Goal: Check status: Check status

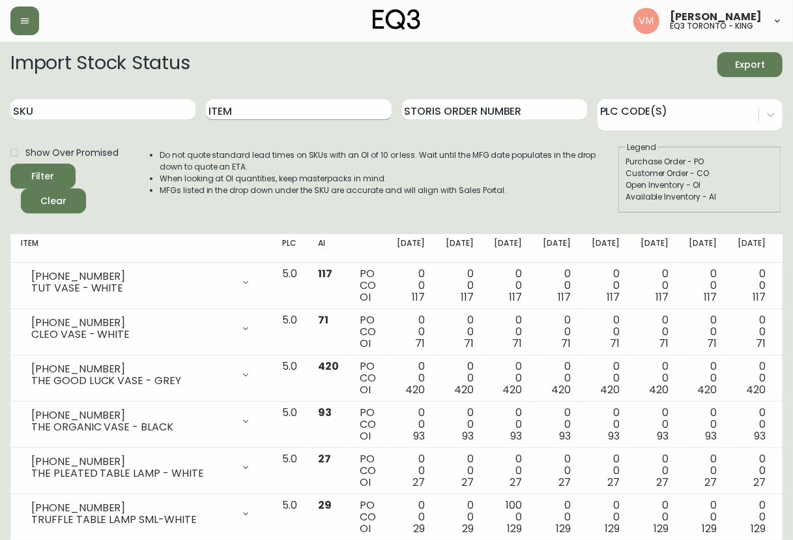
click at [246, 111] on input "Item" at bounding box center [298, 109] width 185 height 21
click at [10, 164] on button "Filter" at bounding box center [42, 176] width 65 height 25
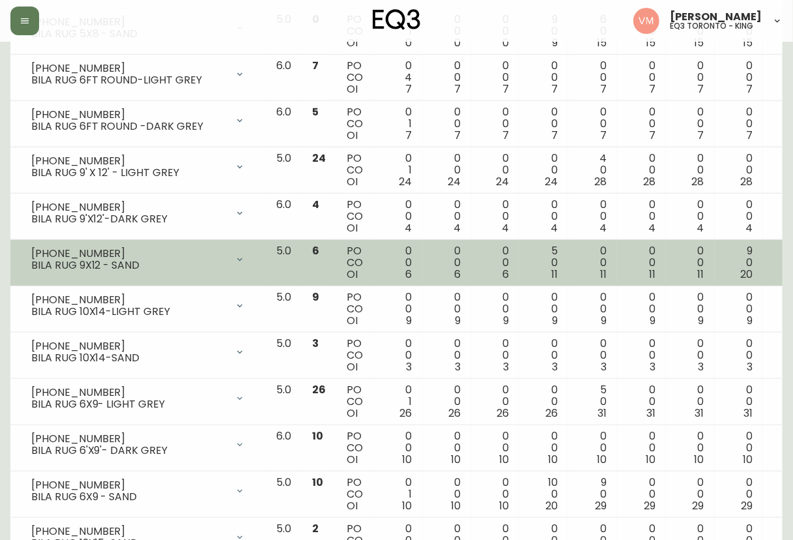
scroll to position [506, 0]
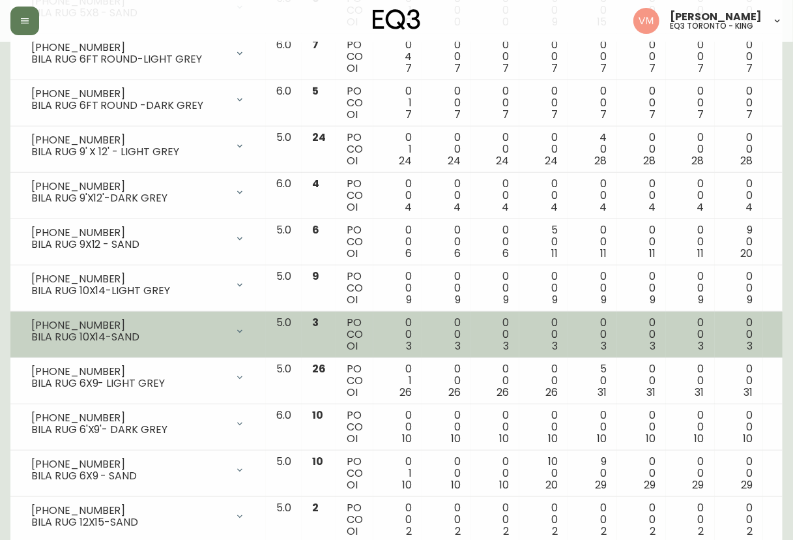
click at [154, 331] on div "BILA RUG 10X14-SAND" at bounding box center [129, 337] width 196 height 12
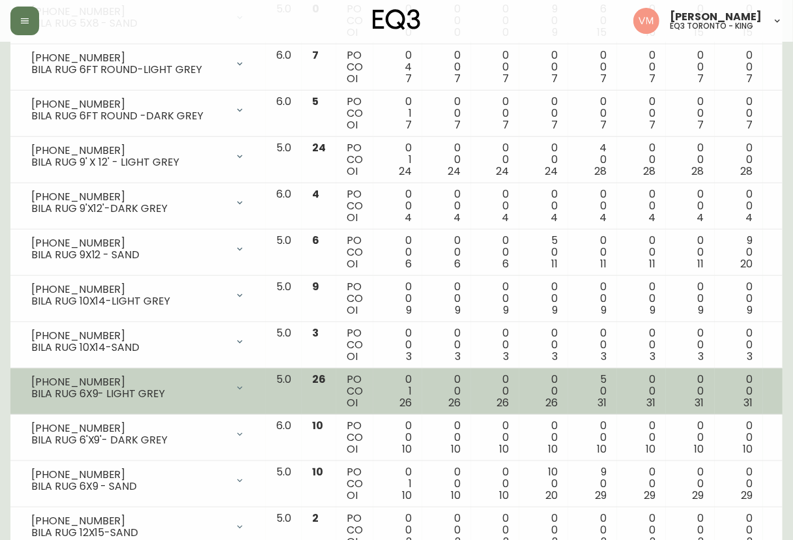
scroll to position [447, 0]
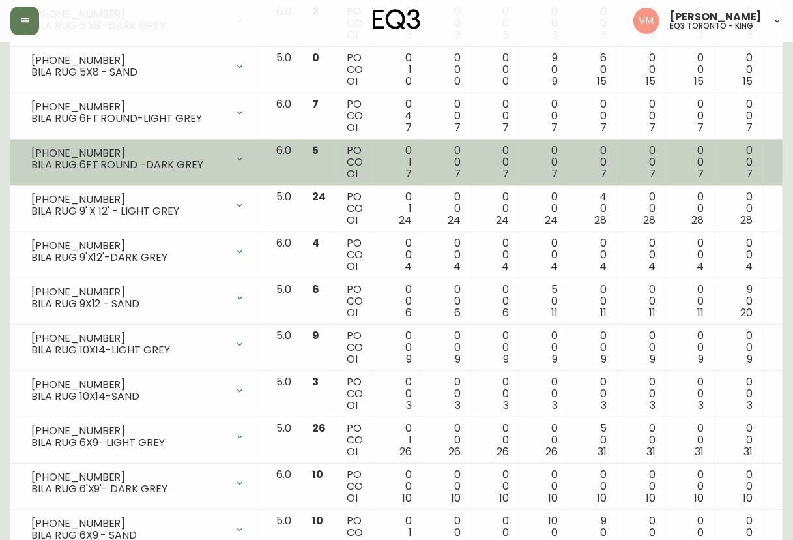
click at [174, 173] on td "[PHONE_NUMBER] BILA RUG 6FT ROUND -DARK GREY Opening Balance 8 ( [DATE] ) Custo…" at bounding box center [137, 162] width 255 height 46
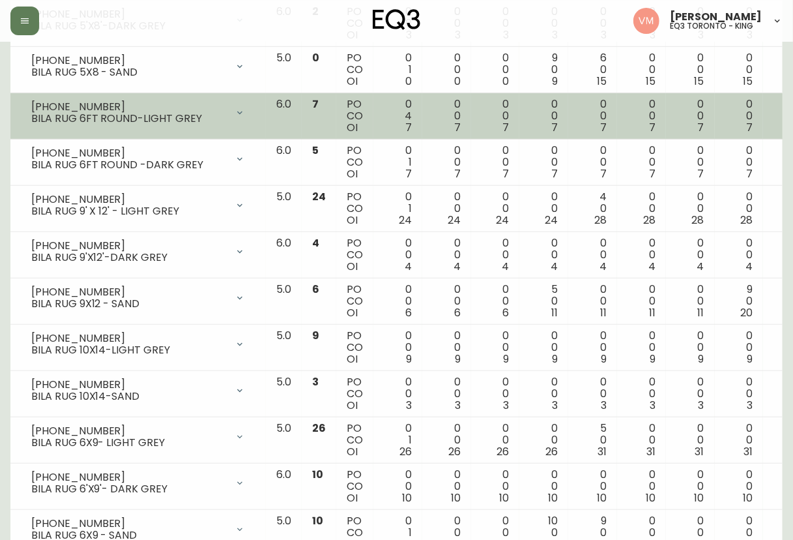
click at [158, 113] on div "BILA RUG 6FT ROUND-LIGHT GREY" at bounding box center [129, 119] width 196 height 12
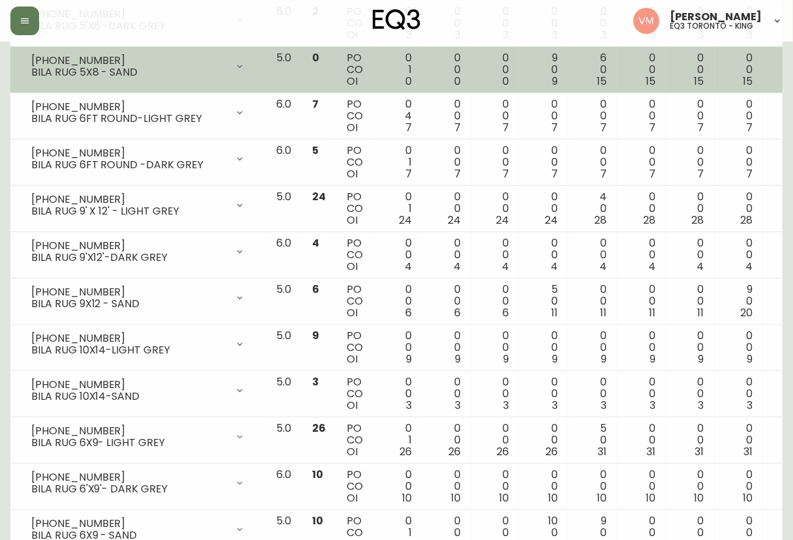
click at [149, 74] on div "BILA RUG 5X8 - SAND" at bounding box center [129, 72] width 196 height 12
click at [235, 65] on icon at bounding box center [240, 66] width 10 height 10
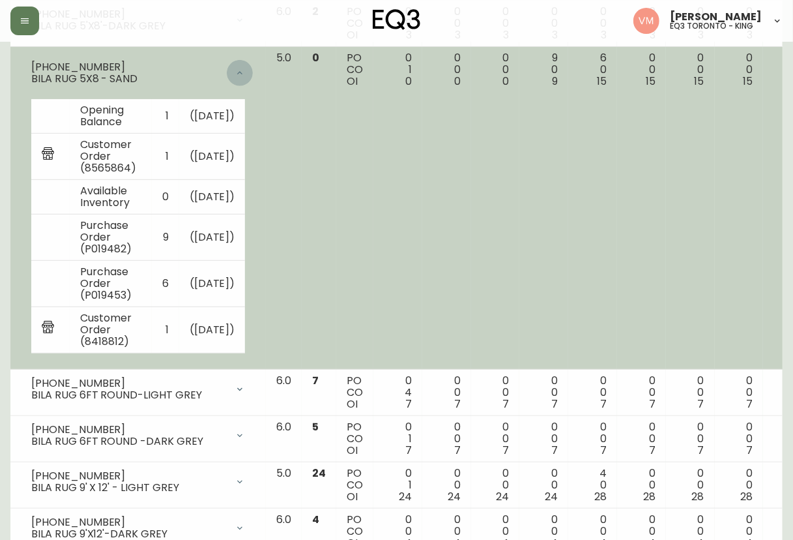
click at [235, 72] on icon at bounding box center [240, 73] width 10 height 10
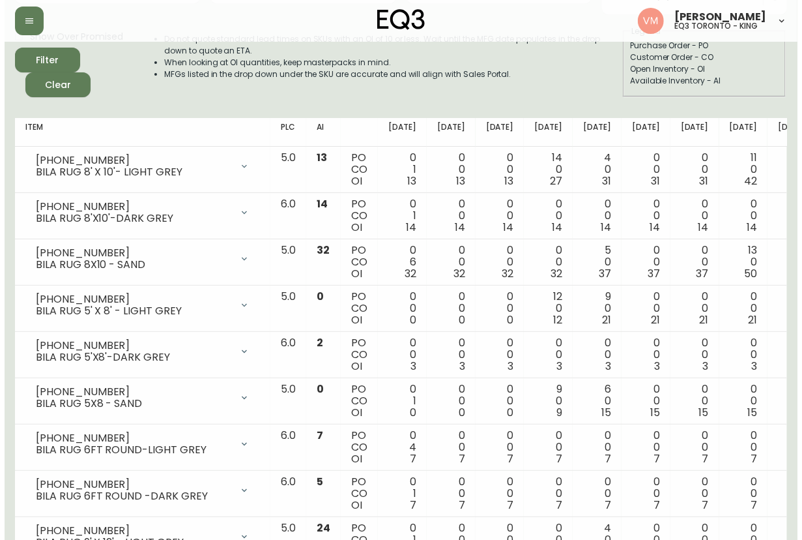
scroll to position [0, 0]
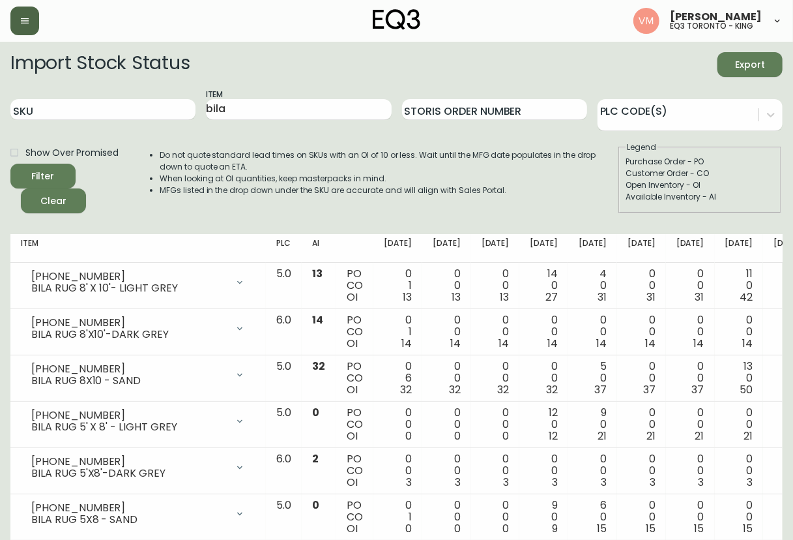
click at [26, 22] on icon "button" at bounding box center [25, 21] width 10 height 10
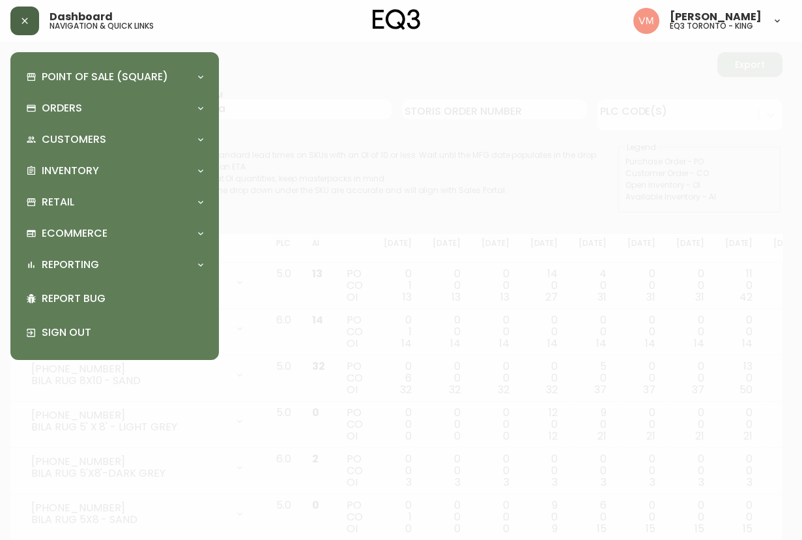
click at [31, 20] on button "button" at bounding box center [24, 21] width 29 height 29
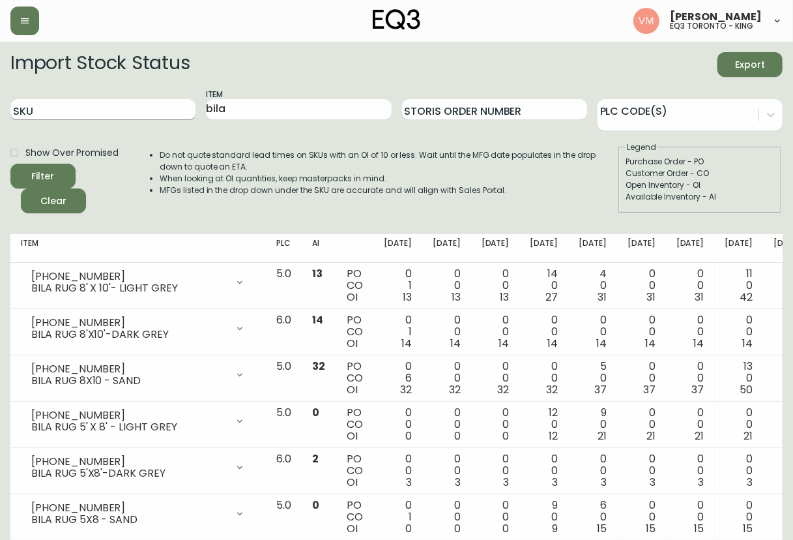
drag, startPoint x: 123, startPoint y: 124, endPoint x: 119, endPoint y: 113, distance: 11.1
click at [122, 120] on div "SKU" at bounding box center [102, 110] width 185 height 42
click at [119, 113] on input "SKU" at bounding box center [102, 109] width 185 height 21
click at [240, 112] on div "Item bila" at bounding box center [298, 110] width 185 height 42
click at [240, 113] on input "bila" at bounding box center [298, 109] width 185 height 21
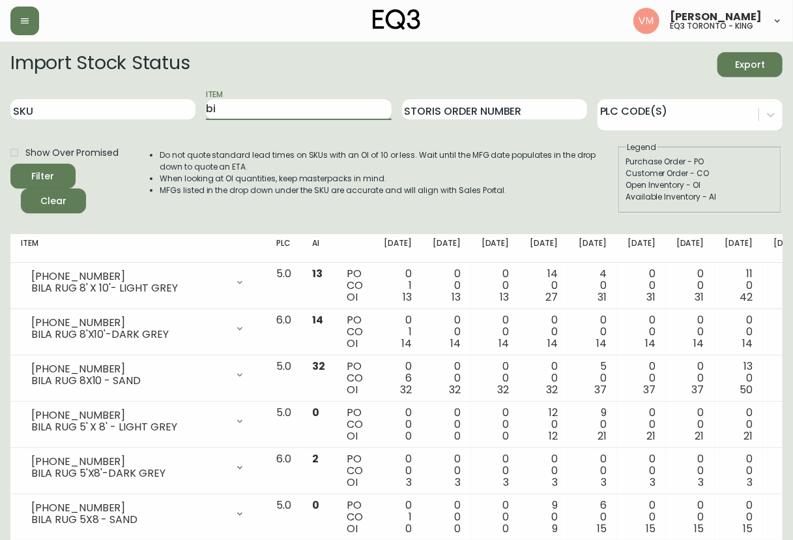
type input "b"
click at [130, 106] on input "SKU" at bounding box center [102, 109] width 185 height 21
paste input "[PHONE_NUMBER]"
click at [10, 164] on button "Filter" at bounding box center [42, 176] width 65 height 25
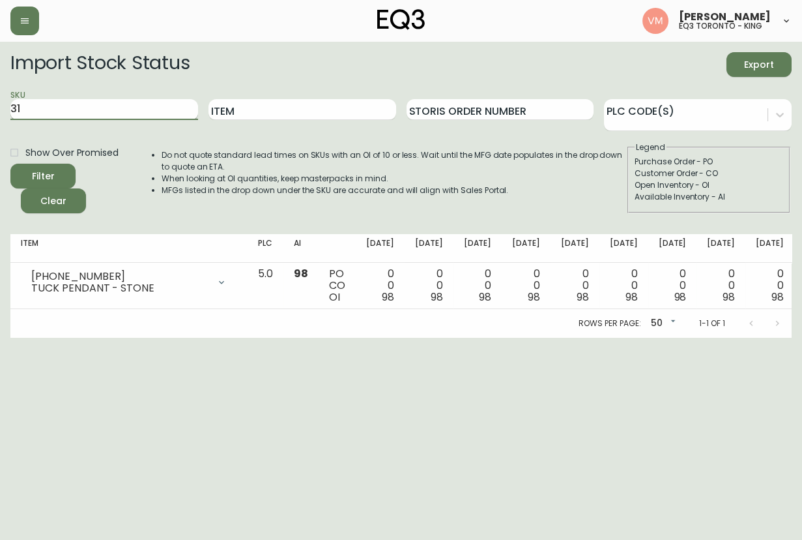
type input "3"
paste input "[PHONE_NUMBER]"
click at [10, 164] on button "Filter" at bounding box center [42, 176] width 65 height 25
click at [135, 104] on input "[PHONE_NUMBER]" at bounding box center [104, 109] width 188 height 21
type input "3"
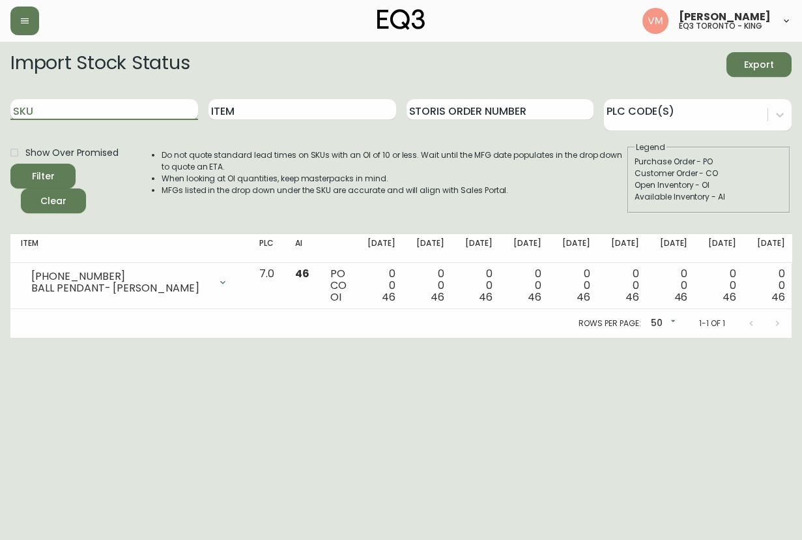
paste input "[PHONE_NUMBER]"
click at [10, 164] on button "Filter" at bounding box center [42, 176] width 65 height 25
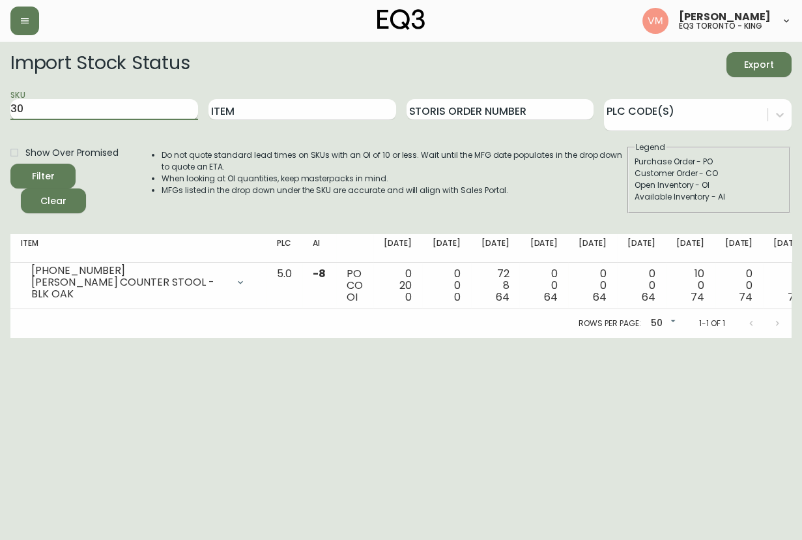
type input "3"
paste input "[PHONE_NUMBER]"
type input "[PHONE_NUMBER]"
click at [10, 164] on button "Filter" at bounding box center [42, 176] width 65 height 25
